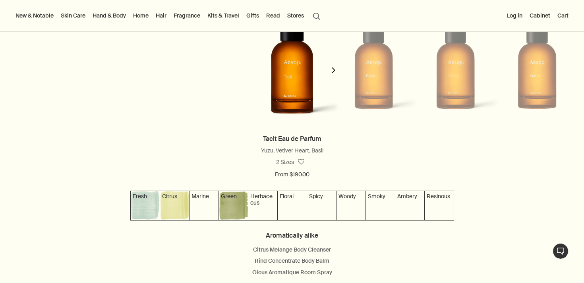
scroll to position [751, 0]
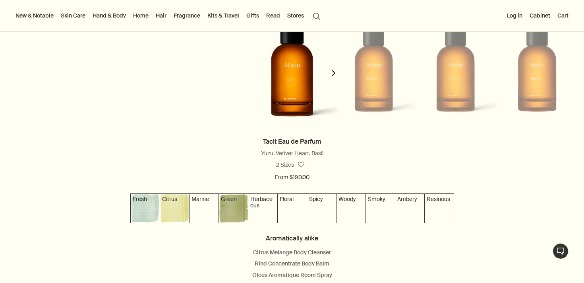
click at [332, 72] on icon "chevron" at bounding box center [334, 73] width 6 height 6
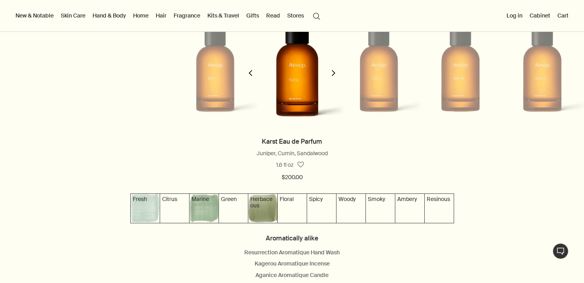
scroll to position [0, 82]
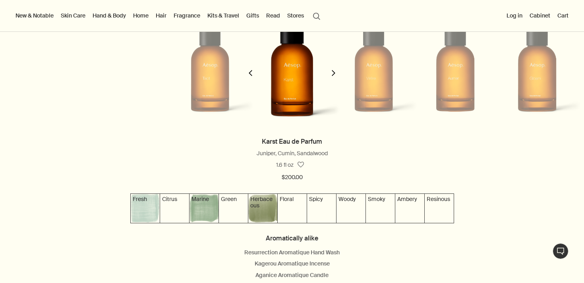
click at [332, 72] on icon "chevron" at bounding box center [334, 73] width 6 height 6
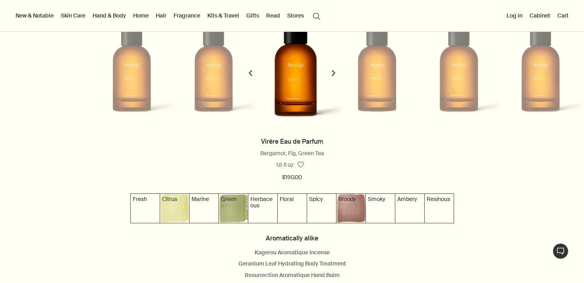
scroll to position [0, 163]
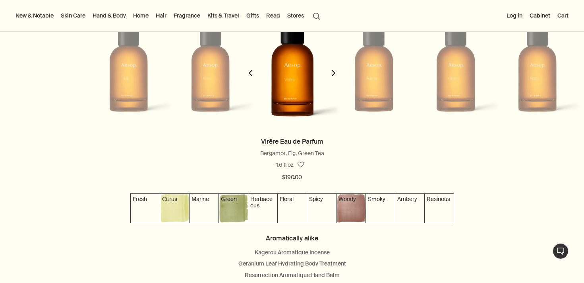
click at [332, 72] on icon "chevron" at bounding box center [334, 73] width 6 height 6
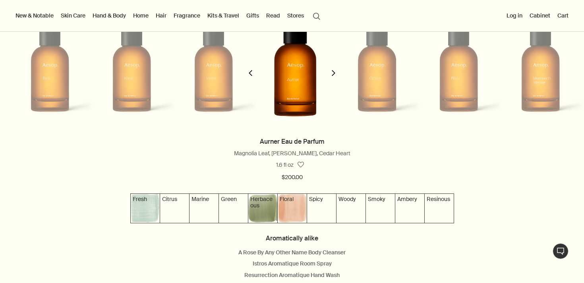
scroll to position [0, 245]
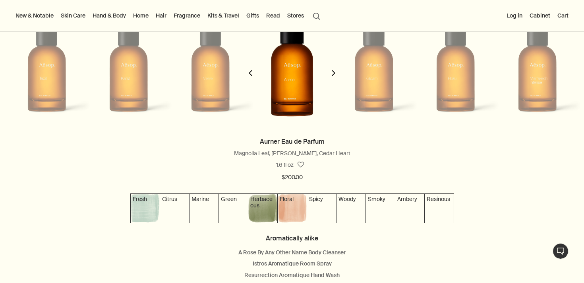
click at [332, 72] on icon "chevron" at bounding box center [334, 73] width 6 height 6
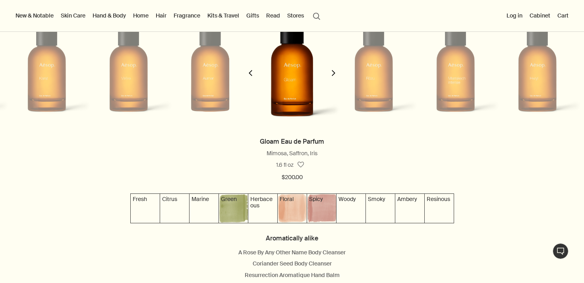
click at [332, 72] on icon "chevron" at bounding box center [334, 73] width 6 height 6
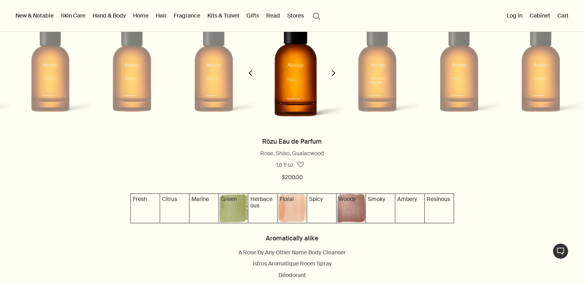
scroll to position [0, 409]
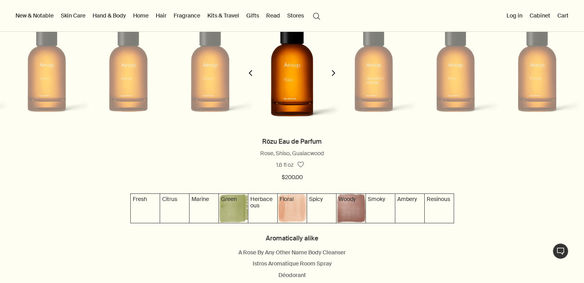
click at [332, 72] on icon "chevron" at bounding box center [334, 73] width 6 height 6
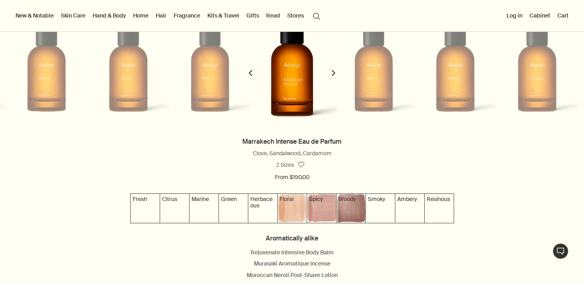
click at [332, 72] on icon "chevron" at bounding box center [334, 73] width 6 height 6
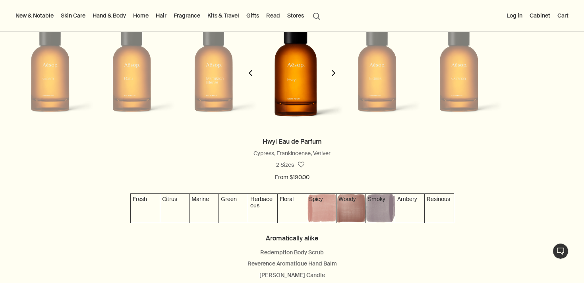
scroll to position [0, 572]
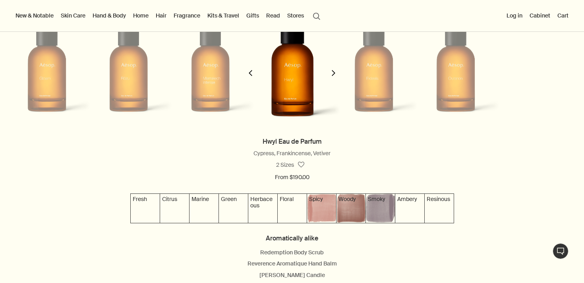
click at [253, 73] on icon "chevron" at bounding box center [251, 73] width 6 height 6
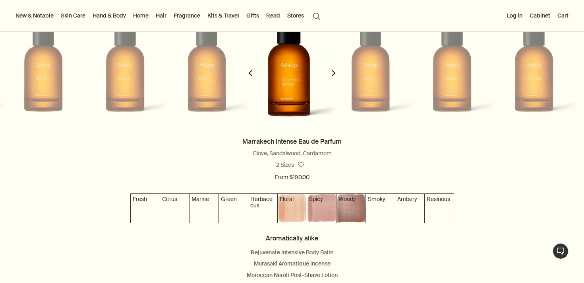
scroll to position [0, 491]
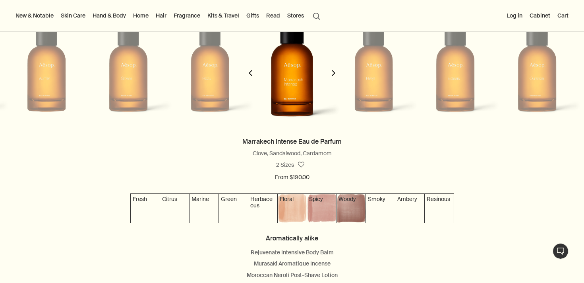
click at [333, 74] on icon "chevron" at bounding box center [334, 73] width 6 height 6
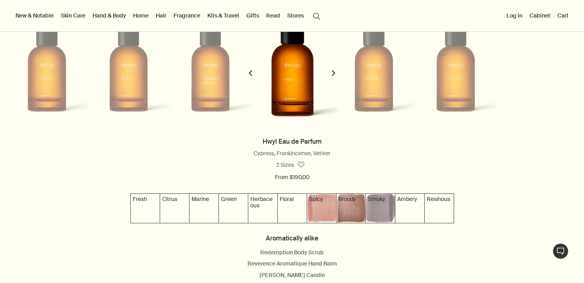
click at [333, 74] on icon "chevron" at bounding box center [334, 73] width 6 height 6
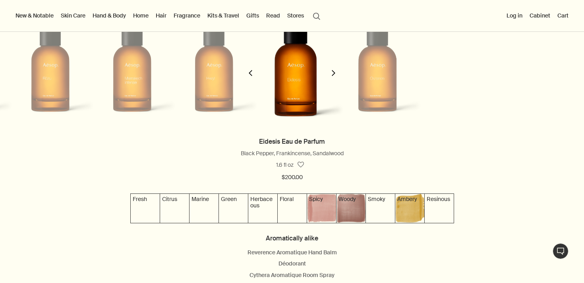
scroll to position [0, 654]
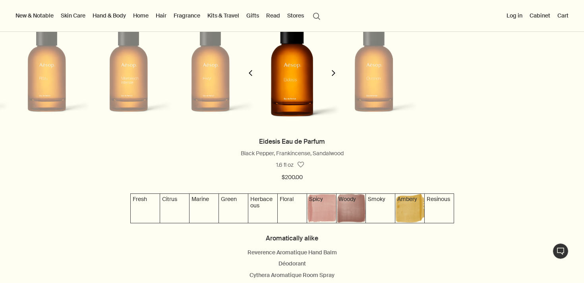
click at [333, 74] on icon "chevron" at bounding box center [334, 73] width 6 height 6
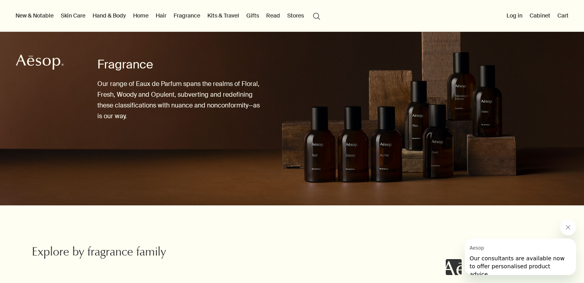
scroll to position [0, 0]
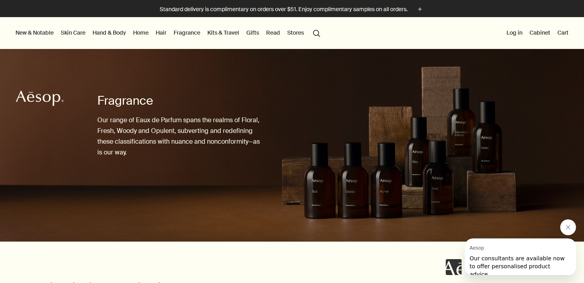
click at [223, 31] on link "Kits & Travel" at bounding box center [223, 32] width 35 height 10
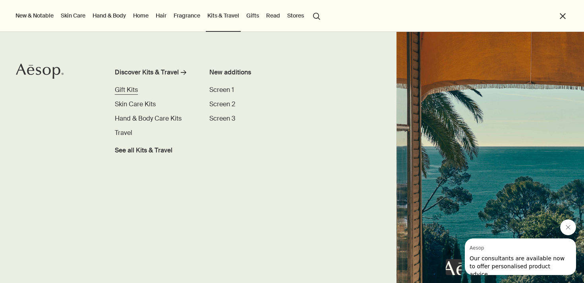
click at [130, 90] on span "Gift Kits" at bounding box center [126, 89] width 23 height 8
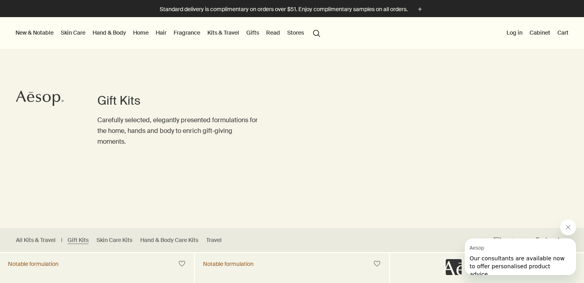
click at [190, 37] on link "Fragrance" at bounding box center [187, 32] width 30 height 10
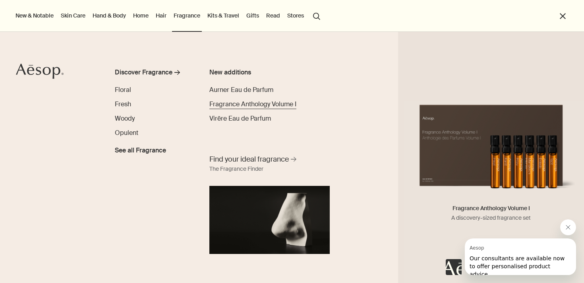
click at [236, 103] on span "Fragrance Anthology Volume I" at bounding box center [252, 104] width 87 height 8
